Goal: Task Accomplishment & Management: Use online tool/utility

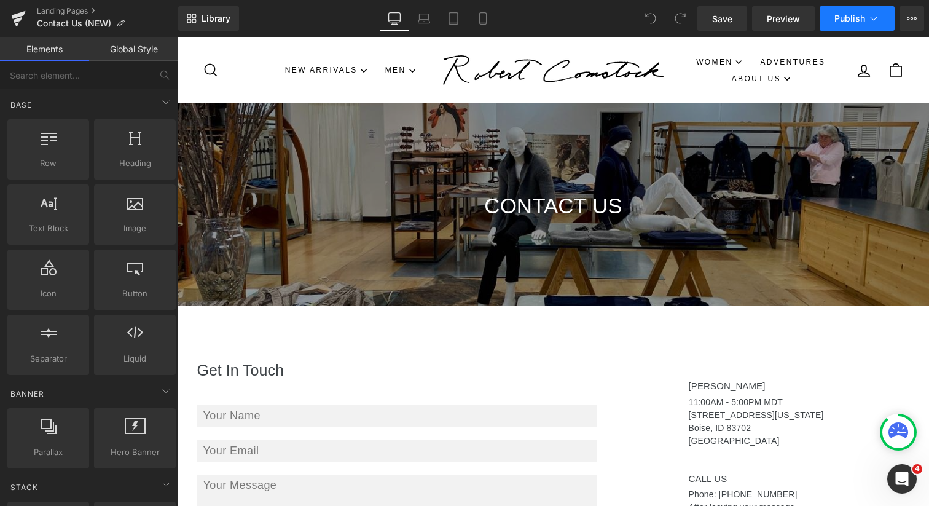
click at [868, 17] on icon at bounding box center [874, 18] width 12 height 12
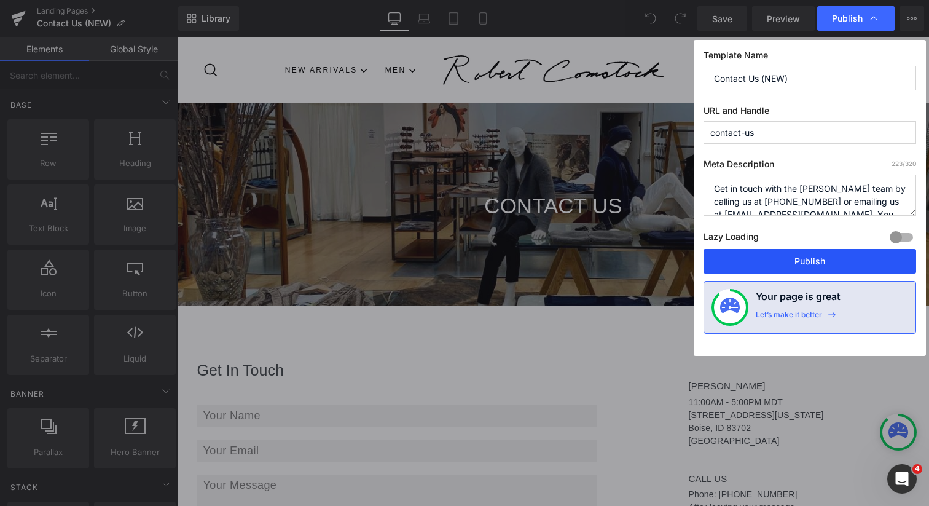
click at [0, 0] on button "Publish" at bounding box center [0, 0] width 0 height 0
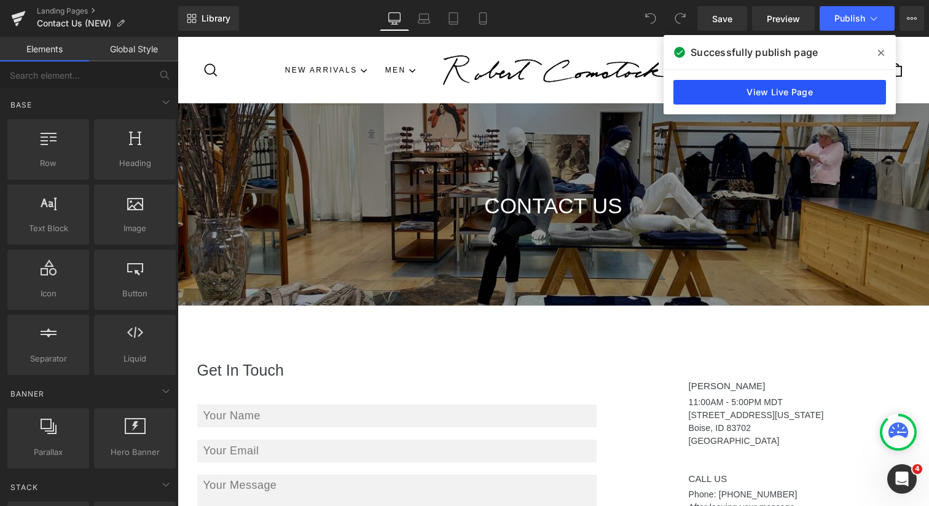
click at [746, 96] on link "View Live Page" at bounding box center [780, 92] width 213 height 25
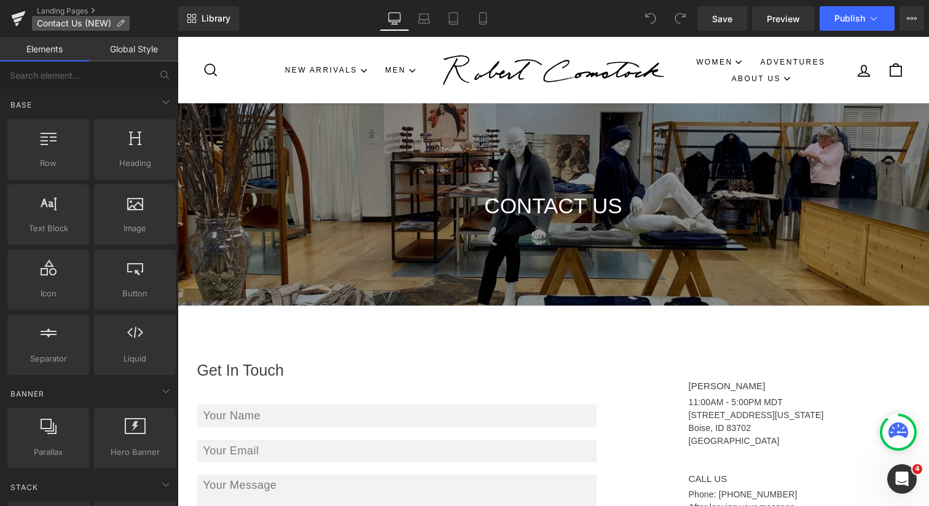
click at [122, 23] on icon at bounding box center [120, 23] width 9 height 9
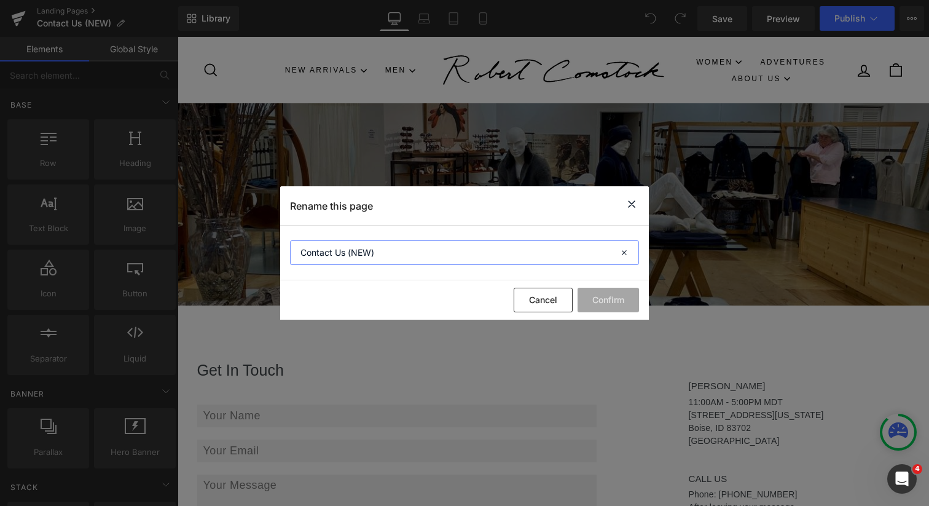
drag, startPoint x: 397, startPoint y: 254, endPoint x: 377, endPoint y: 246, distance: 21.0
click at [377, 246] on input "Contact Us (NEW)" at bounding box center [464, 252] width 349 height 25
click at [379, 253] on input "Contact Us (NEW)" at bounding box center [464, 252] width 349 height 25
click at [372, 253] on input "Contact Us (NEW)" at bounding box center [464, 252] width 349 height 25
type input "Contact Us (NEW2)"
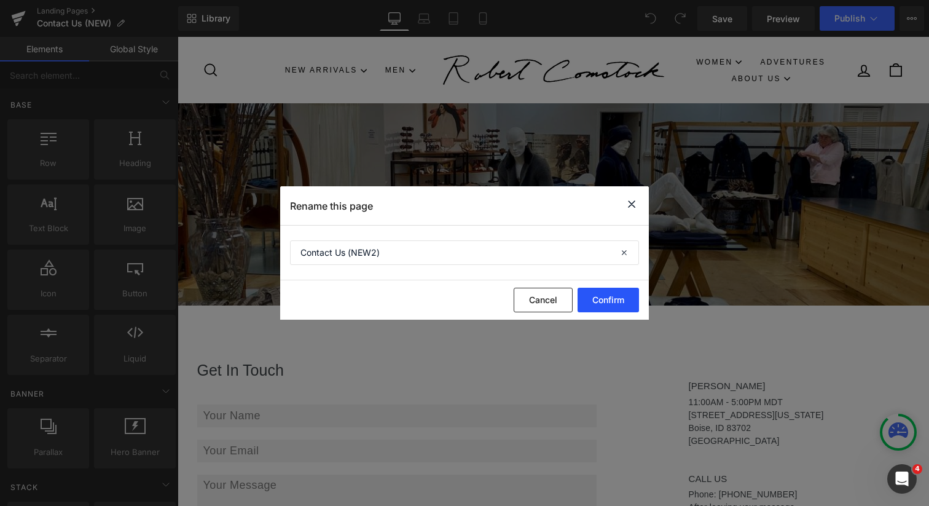
click at [613, 297] on button "Confirm" at bounding box center [608, 300] width 61 height 25
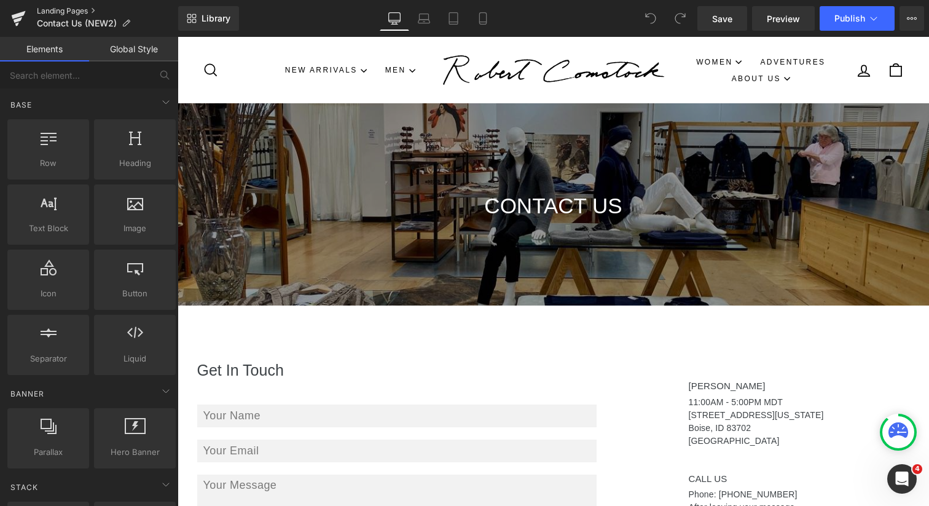
click at [71, 10] on link "Landing Pages" at bounding box center [107, 11] width 141 height 10
